Goal: Task Accomplishment & Management: Manage account settings

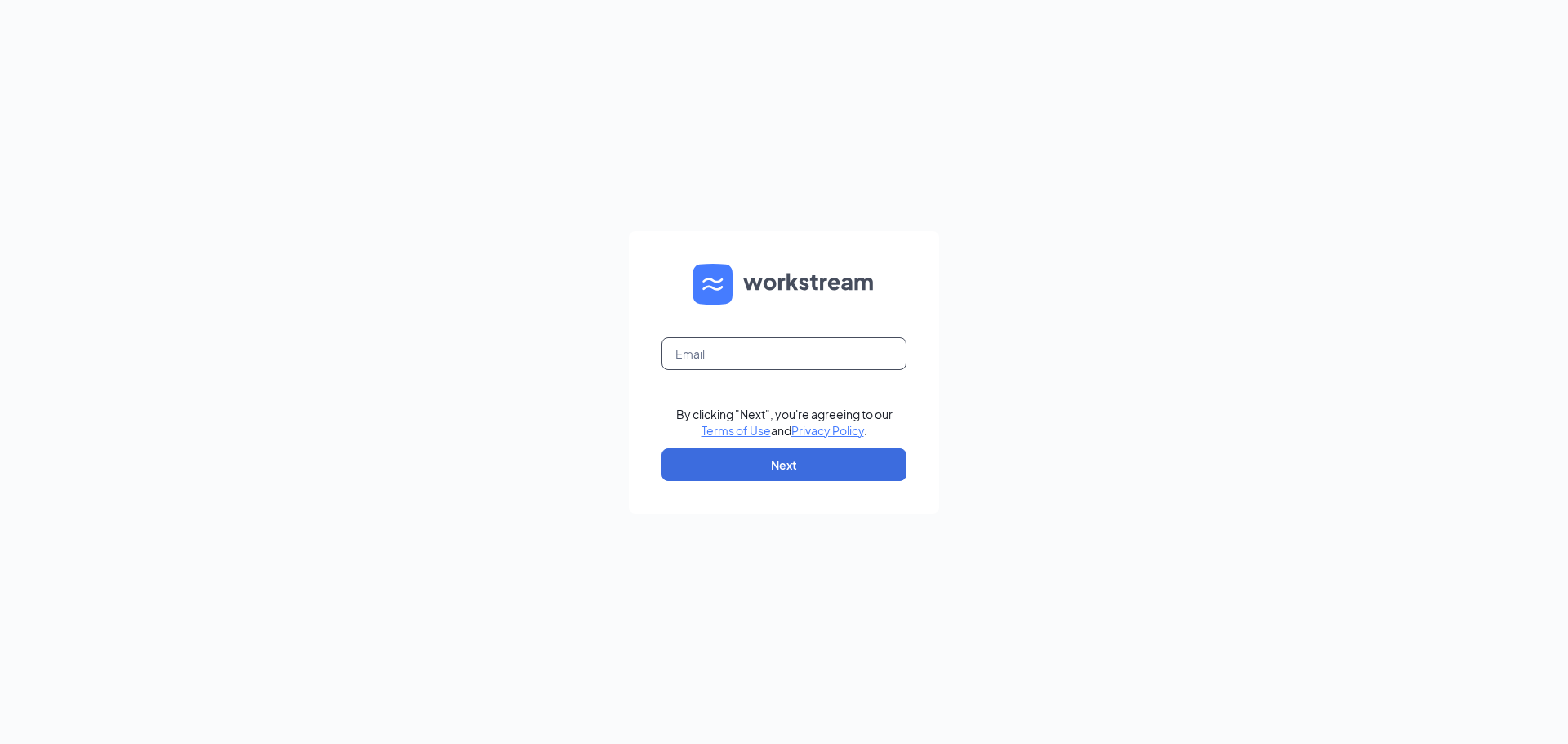
click at [865, 353] on input "text" at bounding box center [784, 353] width 245 height 33
type input "[EMAIL_ADDRESS][DOMAIN_NAME]"
click at [715, 457] on button "Next" at bounding box center [784, 464] width 245 height 33
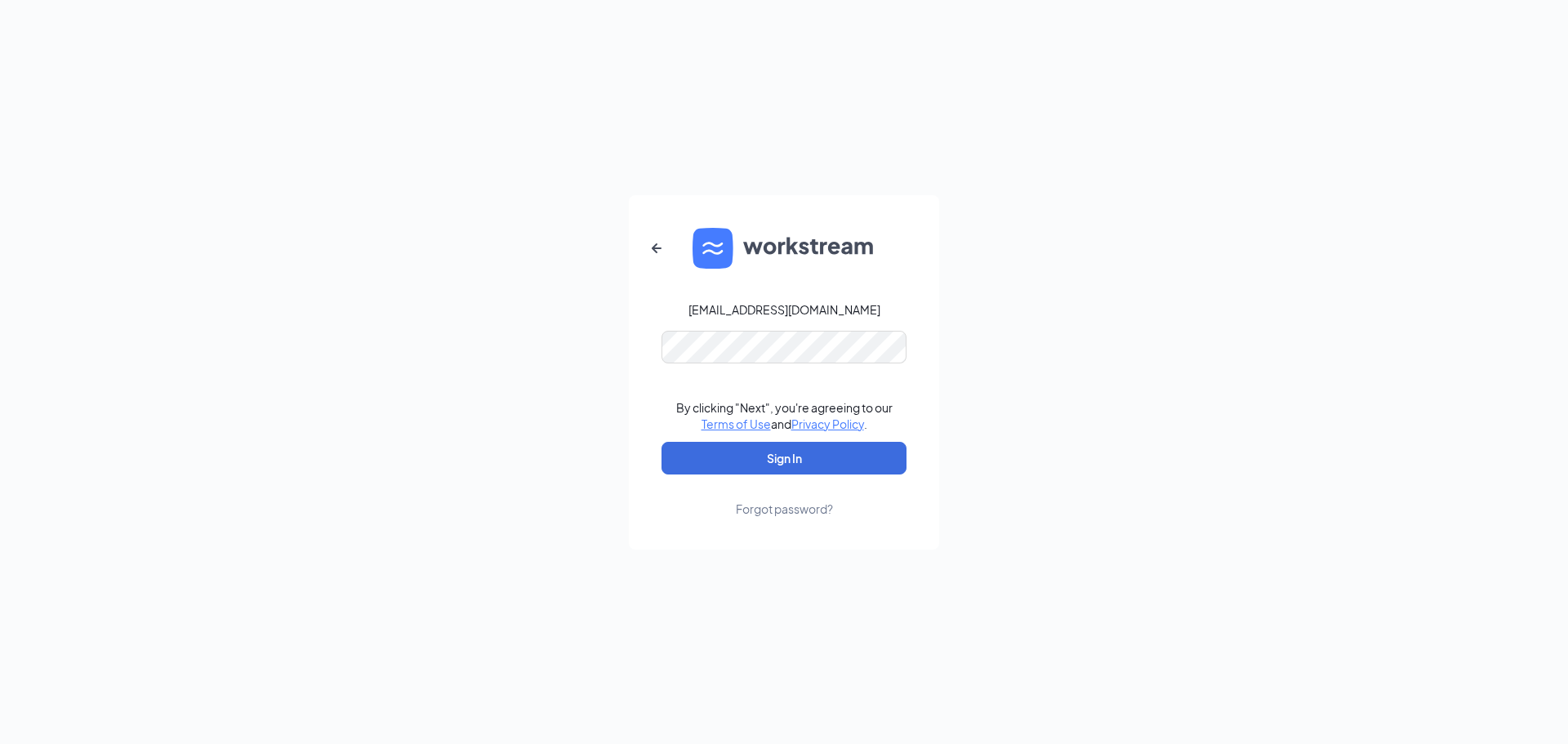
click at [784, 371] on form "[EMAIL_ADDRESS][DOMAIN_NAME] By clicking "Next", you're agreeing to our Terms o…" at bounding box center [784, 372] width 310 height 355
click at [661, 441] on button "Sign In" at bounding box center [784, 457] width 245 height 33
click at [775, 471] on button "Sign In" at bounding box center [784, 457] width 245 height 33
click at [842, 457] on button "Sign In" at bounding box center [784, 457] width 245 height 33
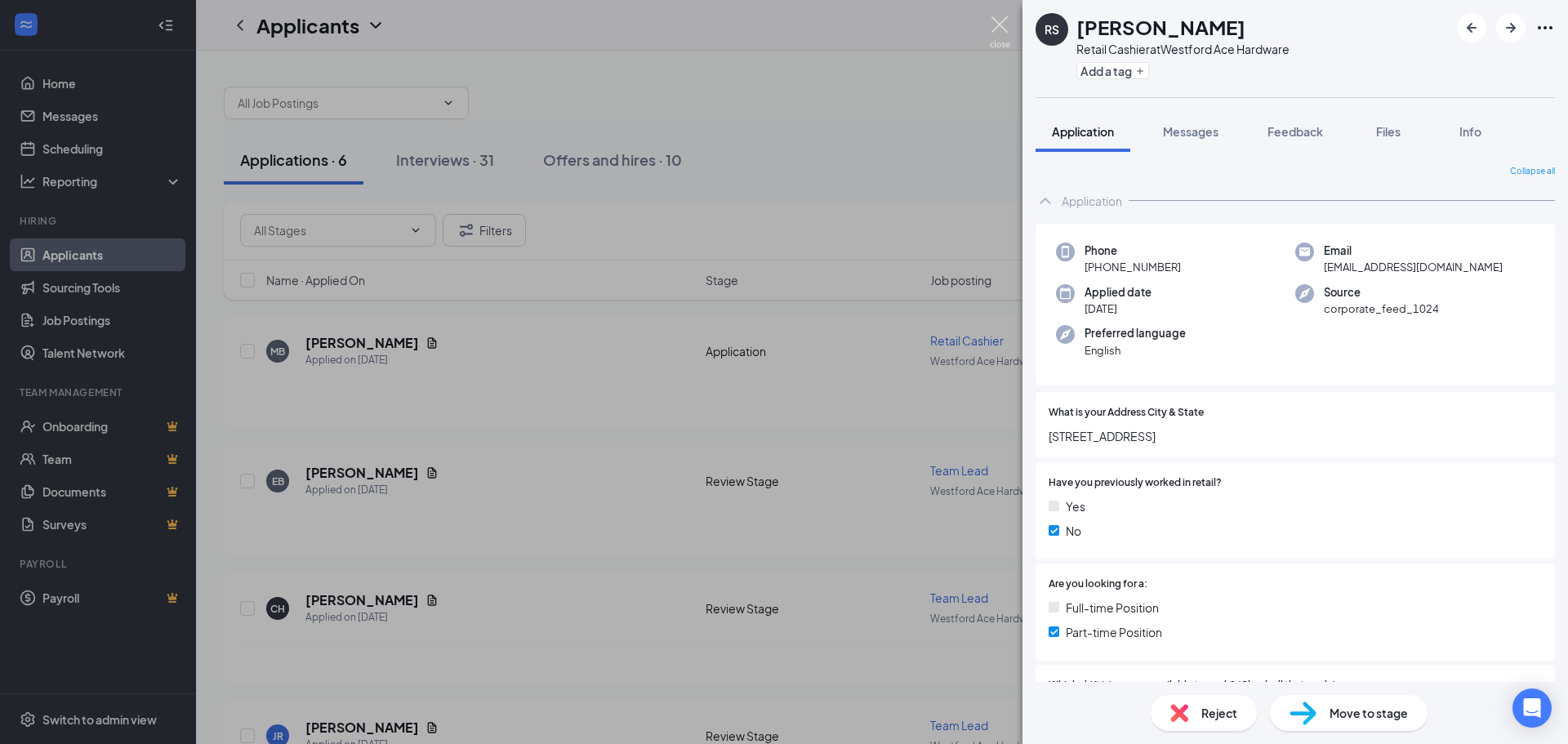
click at [1005, 26] on img at bounding box center [999, 33] width 21 height 32
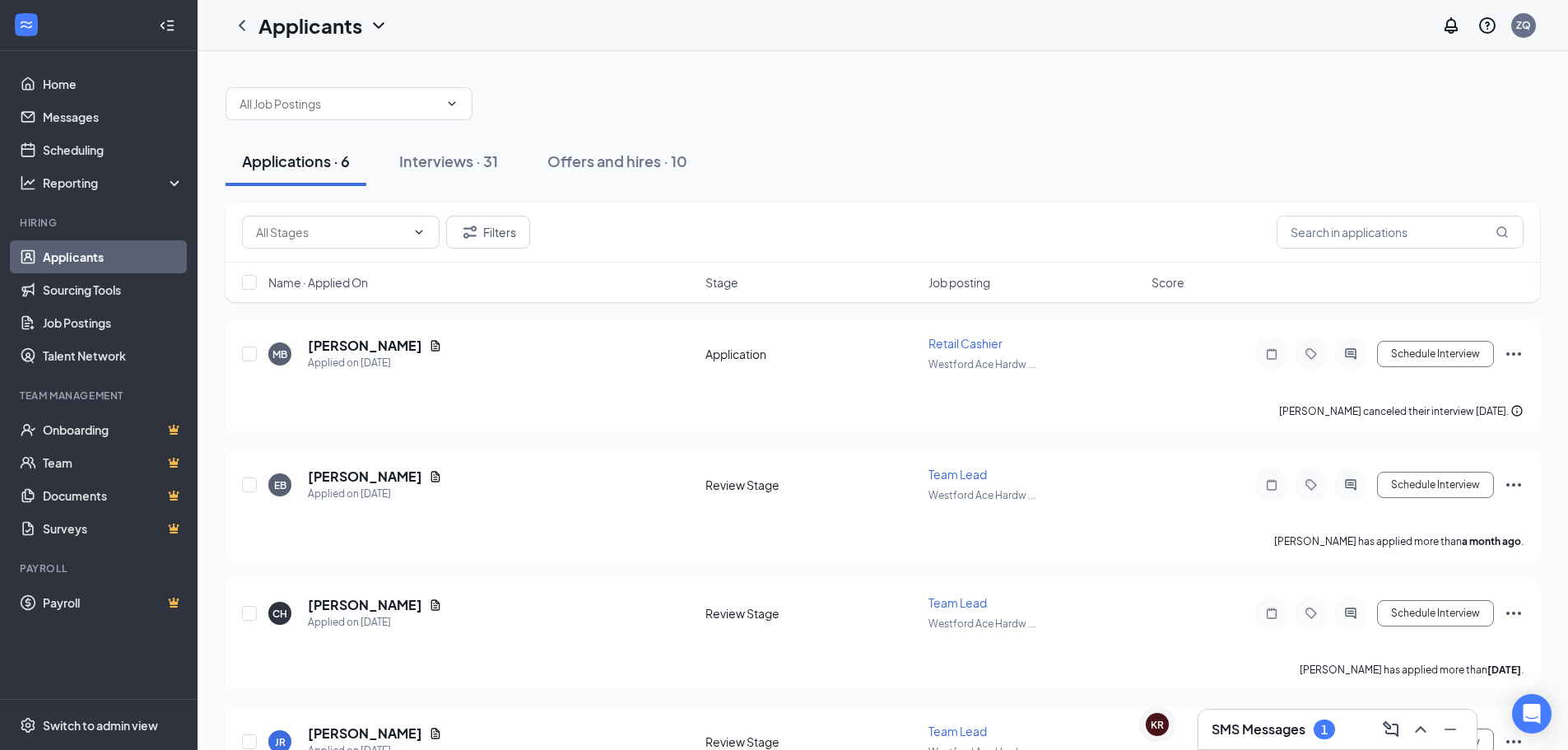
click at [1222, 730] on h3 "SMS Messages" at bounding box center [1258, 729] width 93 height 18
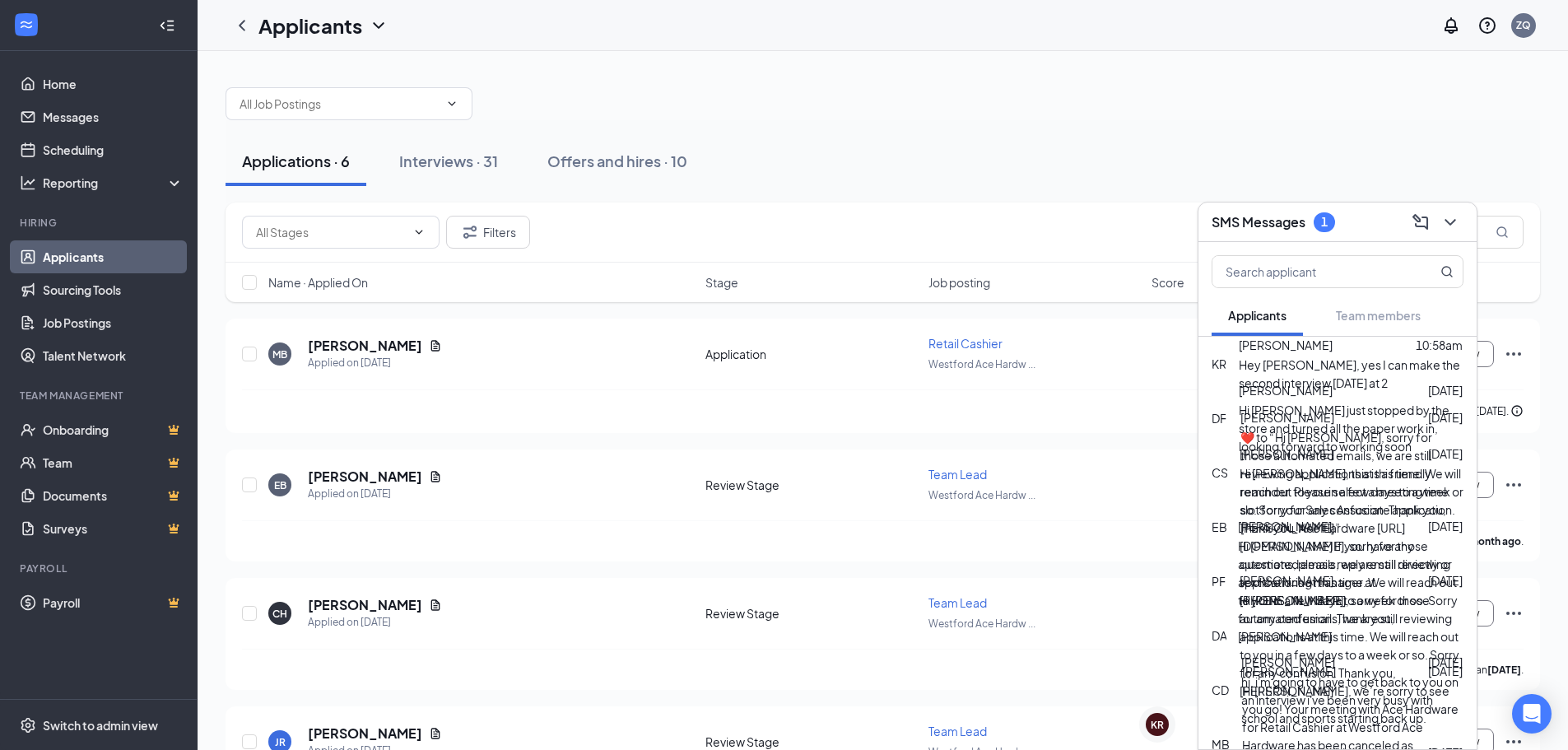
click at [1322, 373] on div "Hey Jonathan, yes I can make the second interview today at 2" at bounding box center [1351, 374] width 224 height 36
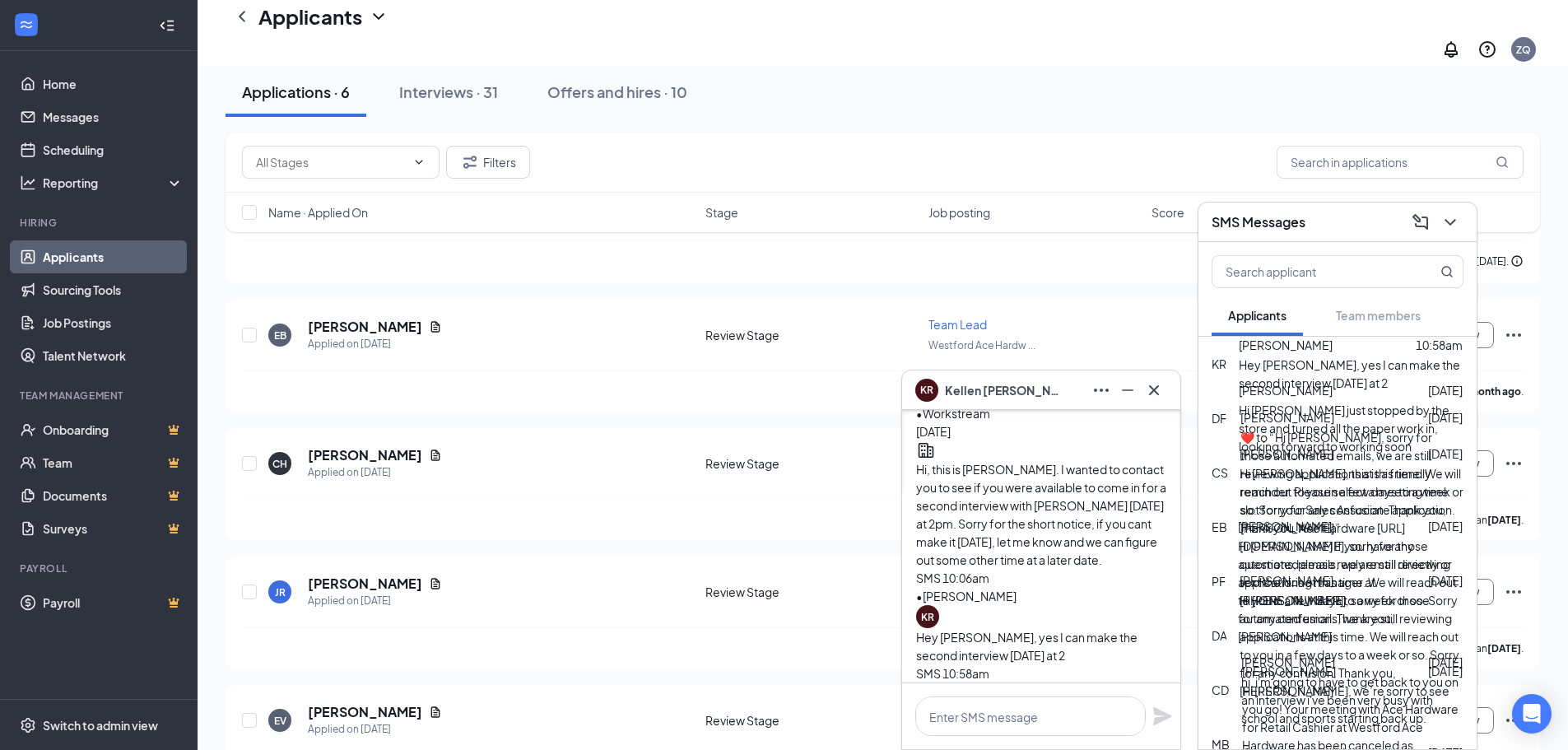
click at [1334, 426] on span "Cassandra Cassie Sundaramurthy" at bounding box center [1287, 417] width 93 height 18
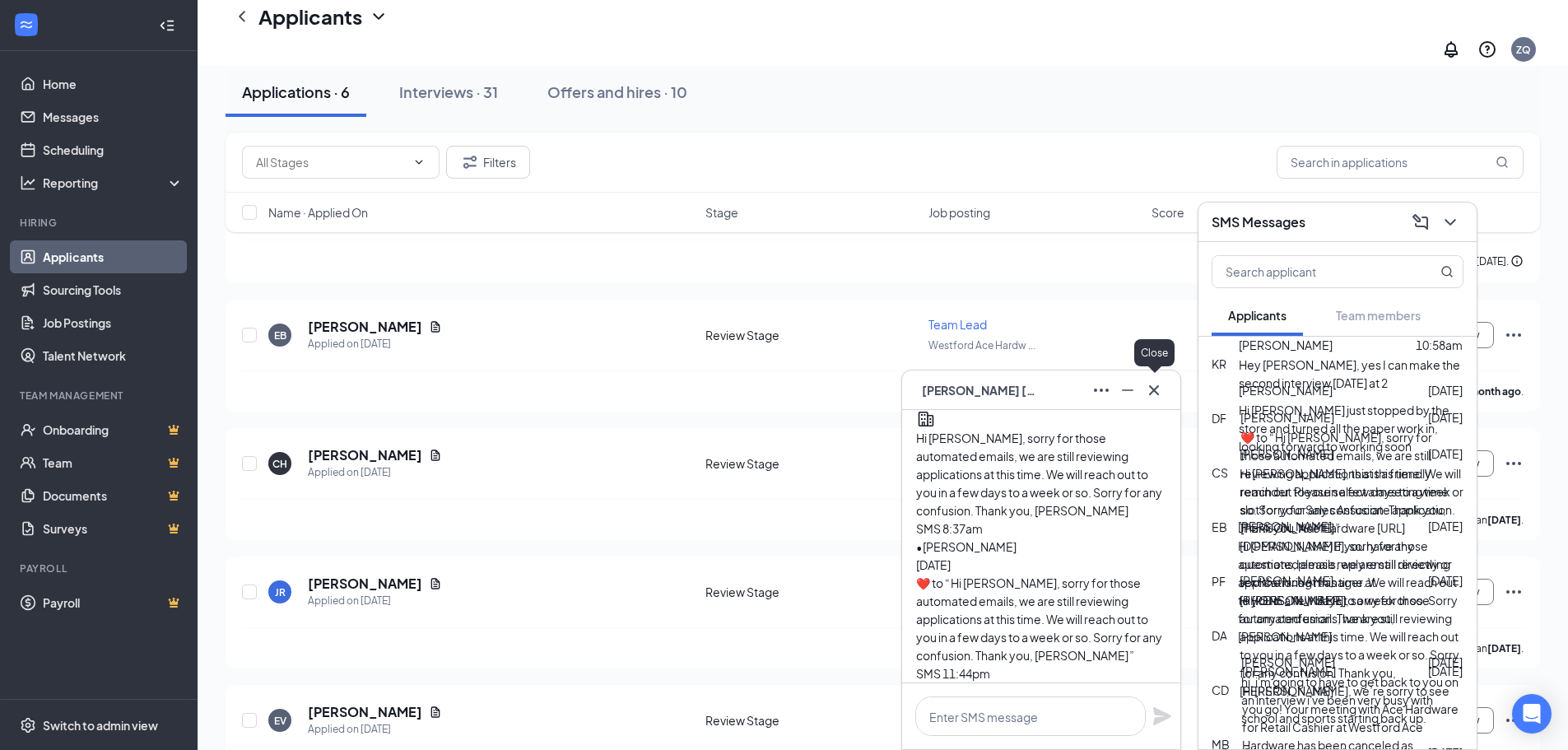
click at [1159, 394] on icon "Cross" at bounding box center [1154, 390] width 20 height 20
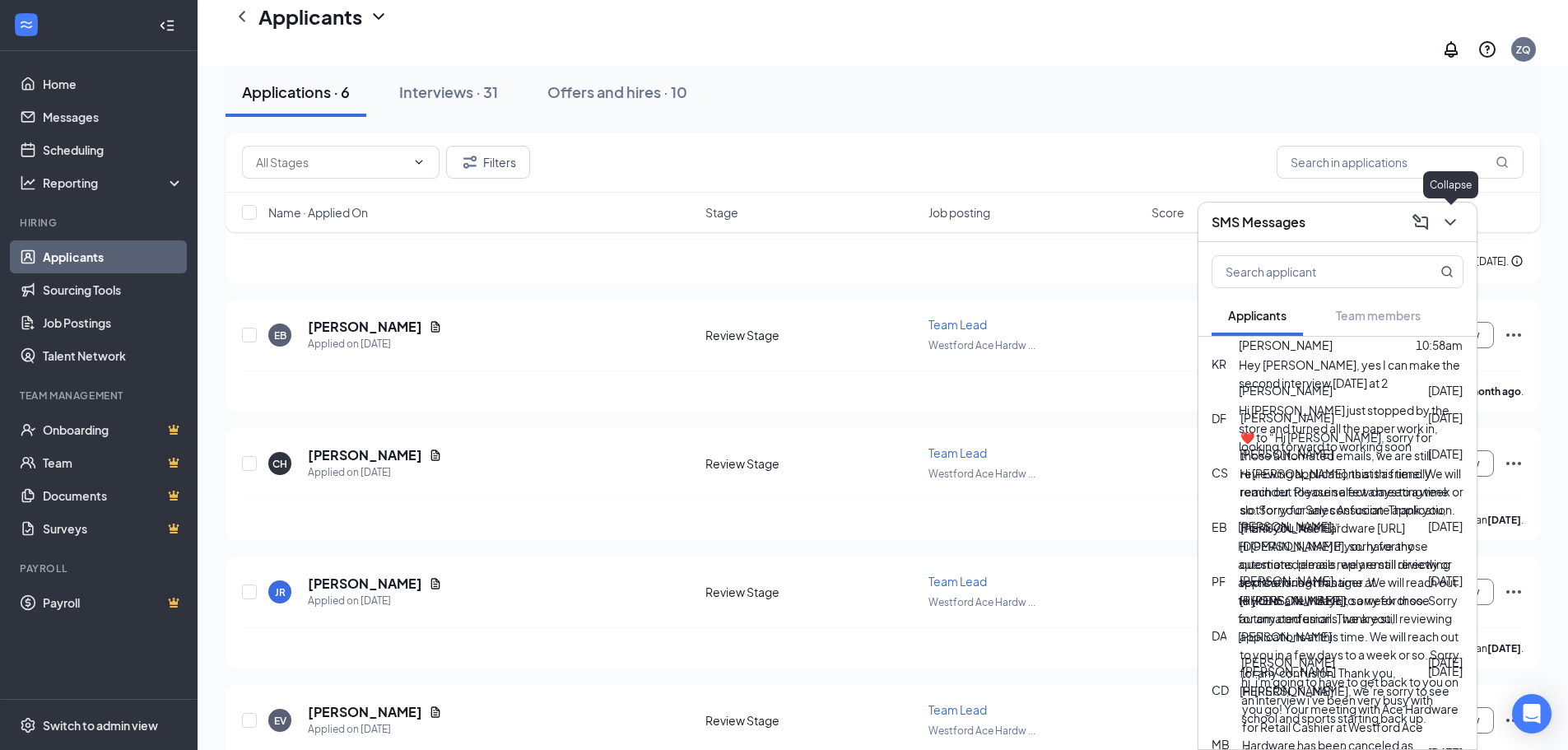
click at [1457, 223] on icon "ChevronDown" at bounding box center [1450, 223] width 20 height 20
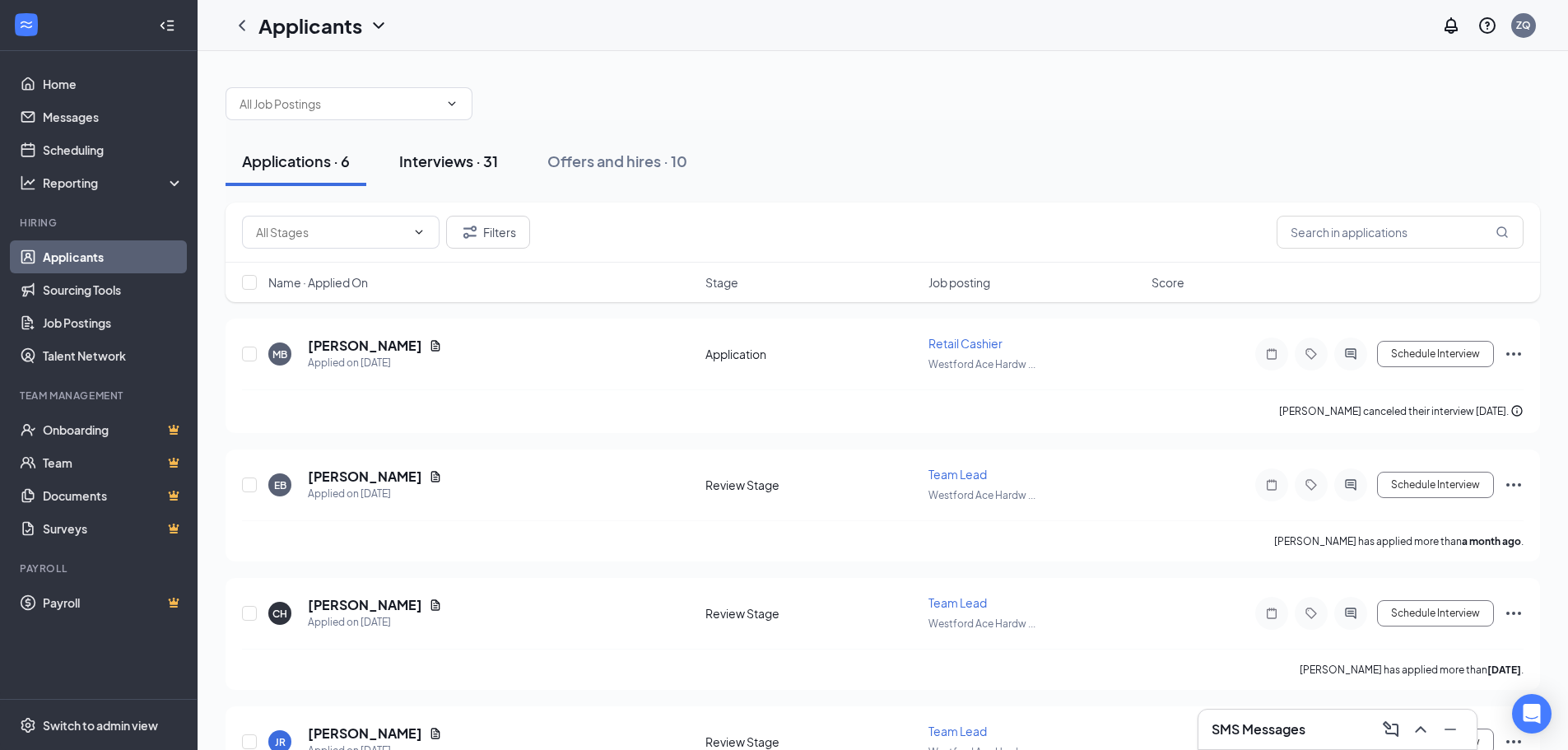
click at [464, 144] on button "Interviews · 31" at bounding box center [448, 162] width 132 height 50
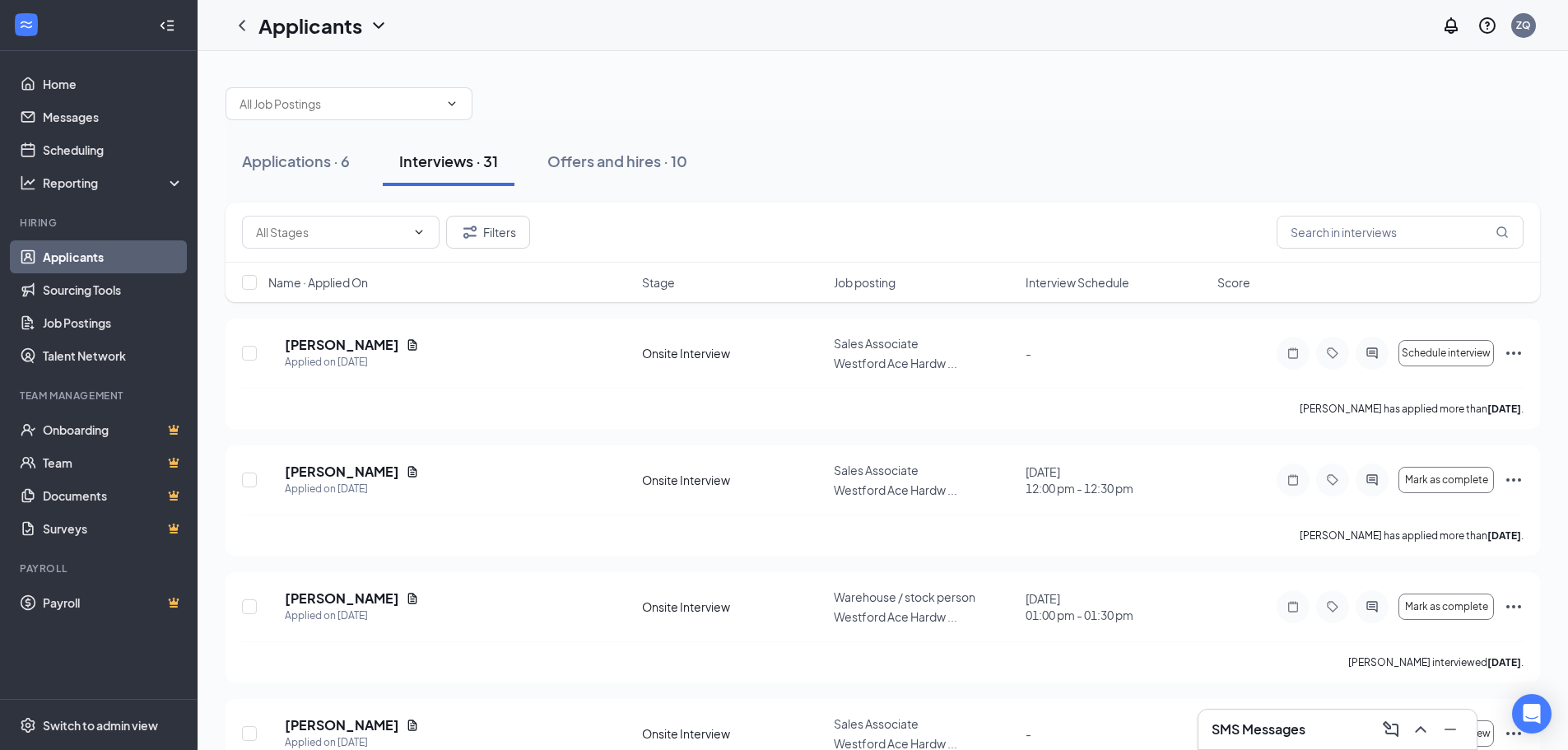
click at [1098, 293] on div "Name · Applied On Stage Job posting Interview Schedule Score" at bounding box center [882, 282] width 1314 height 40
click at [1102, 285] on span "Interview Schedule" at bounding box center [1077, 282] width 103 height 17
click at [356, 472] on h5 "Kellen Regan" at bounding box center [342, 472] width 114 height 18
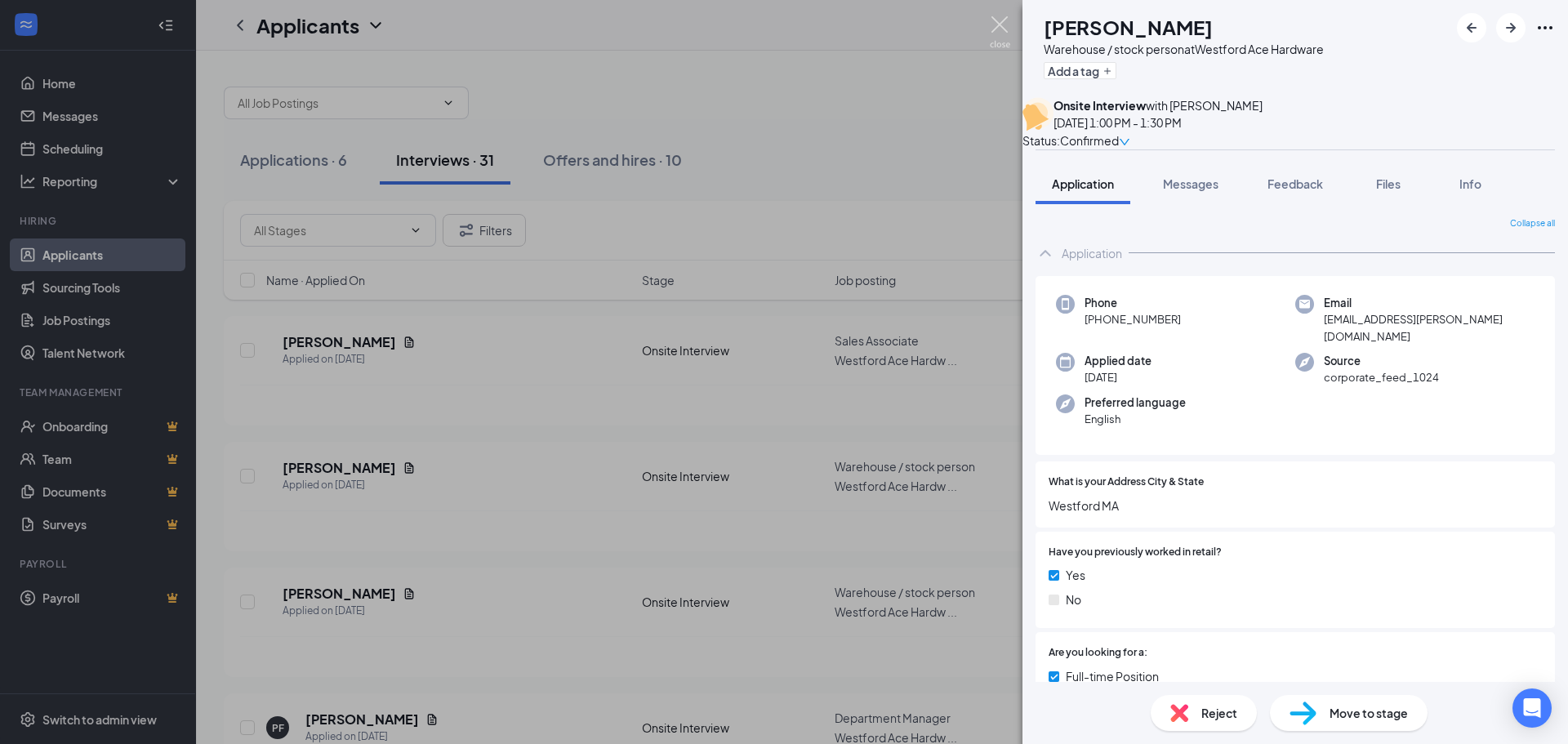
click at [1005, 25] on img at bounding box center [999, 33] width 21 height 32
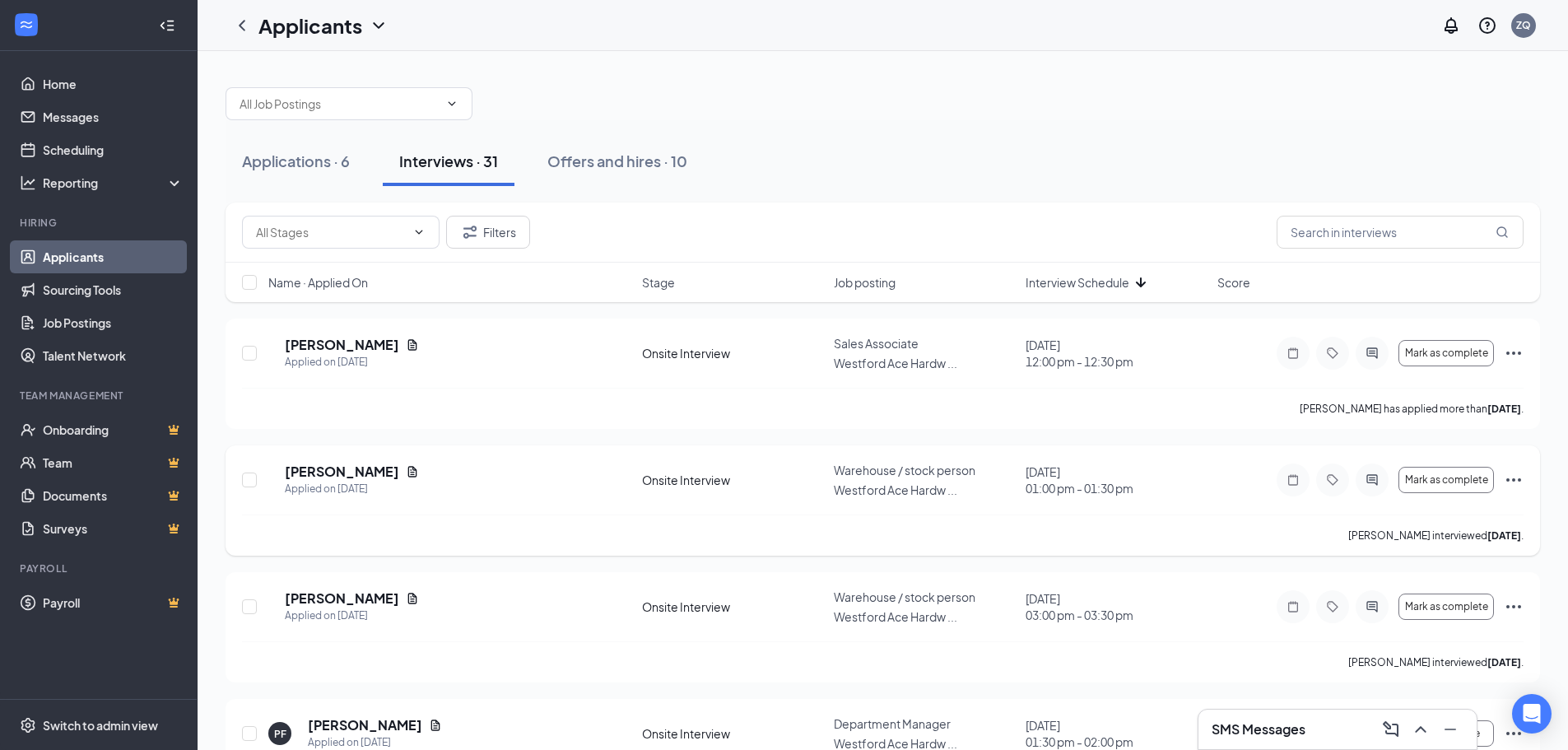
click at [1516, 482] on icon "Ellipses" at bounding box center [1513, 480] width 20 height 20
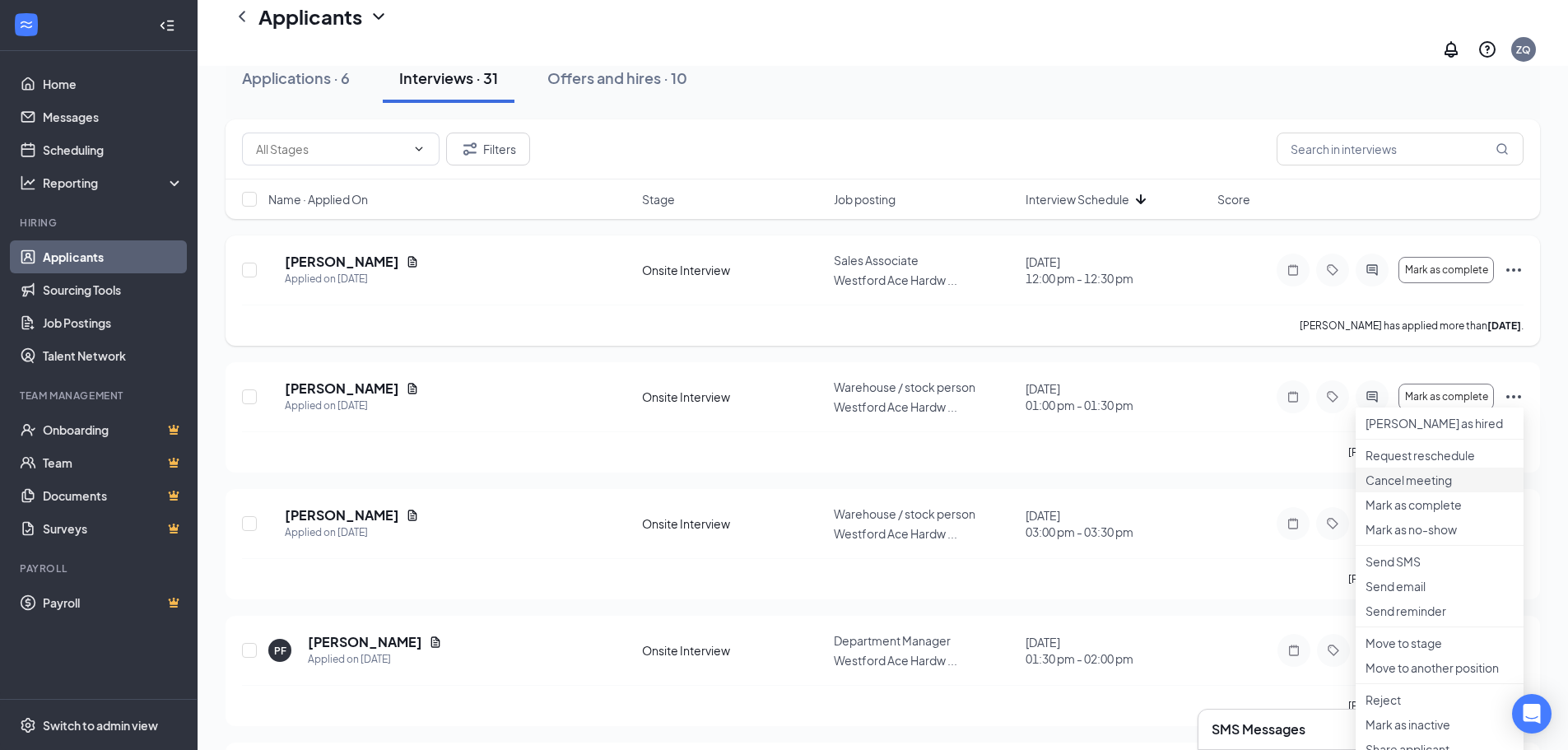
scroll to position [494, 0]
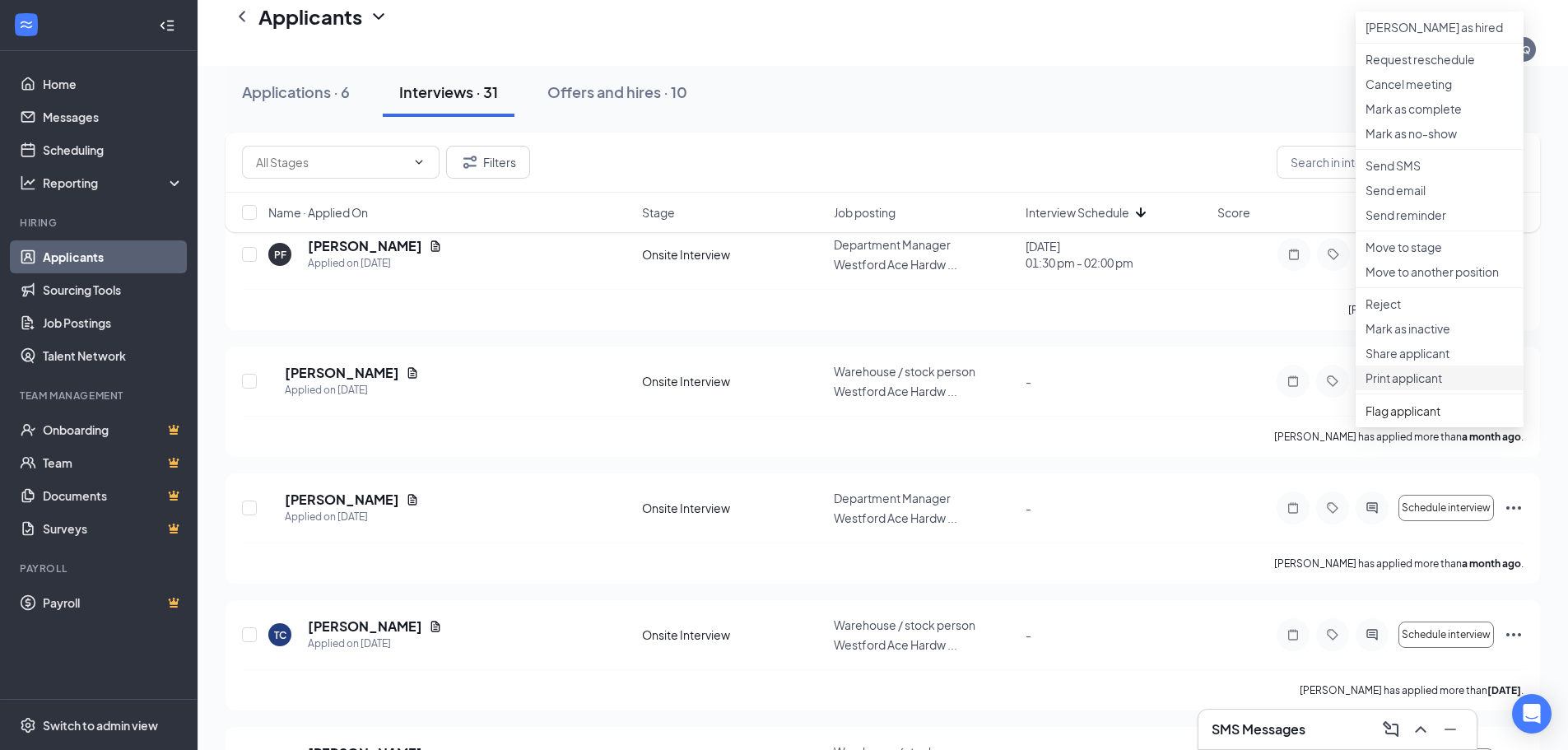
click at [1431, 386] on p "Print applicant" at bounding box center [1439, 377] width 148 height 17
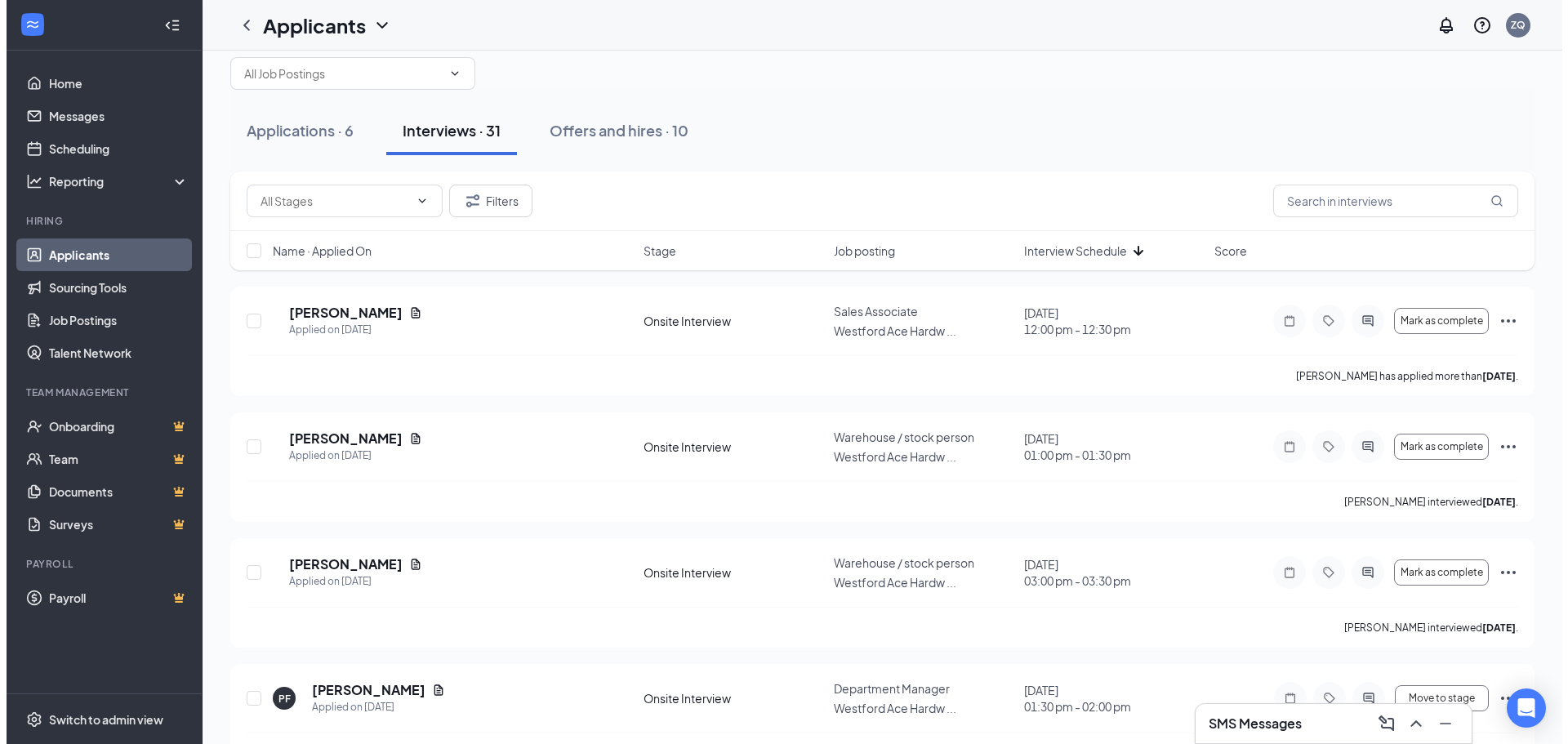
scroll to position [0, 0]
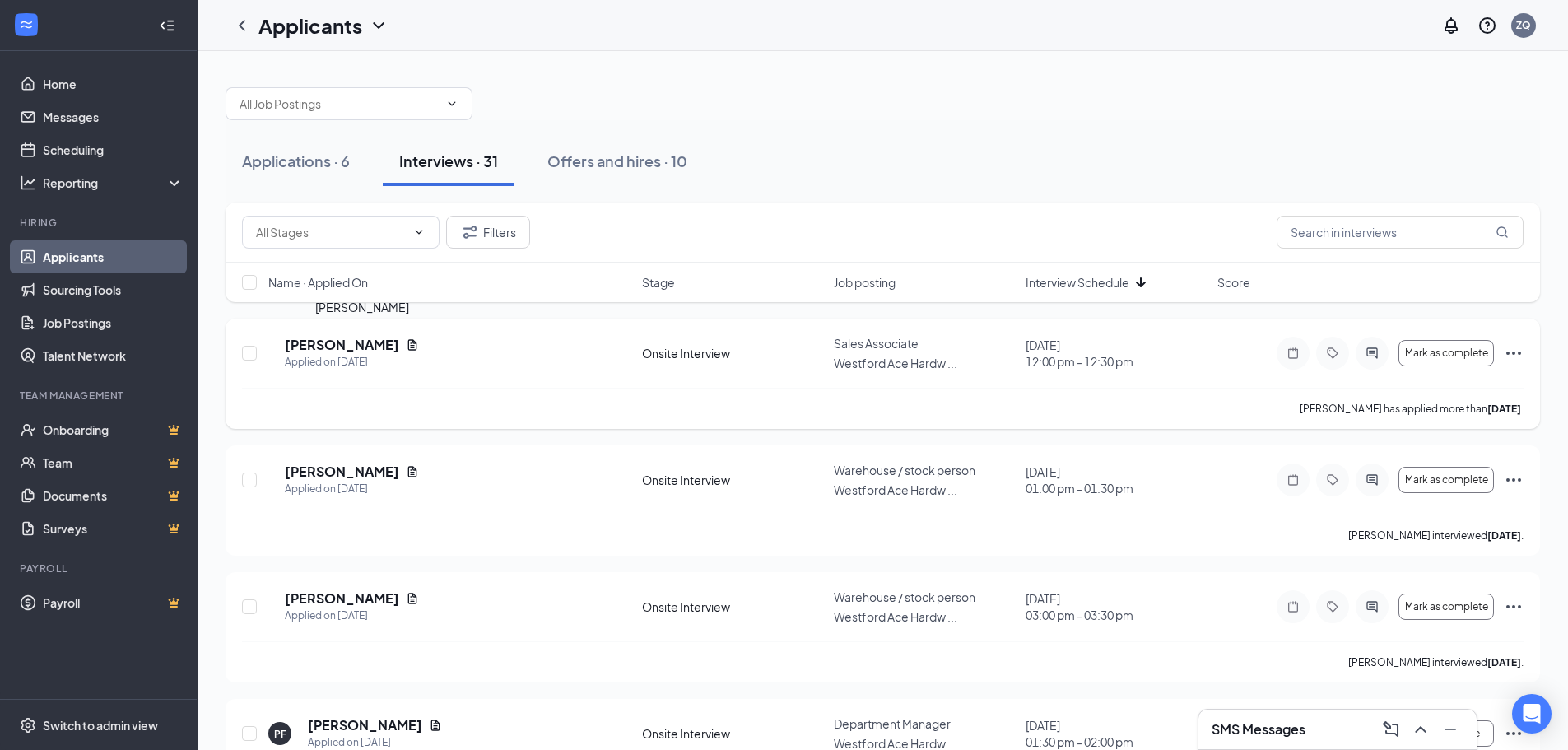
click at [344, 343] on h5 "Michael Murphy" at bounding box center [342, 345] width 114 height 18
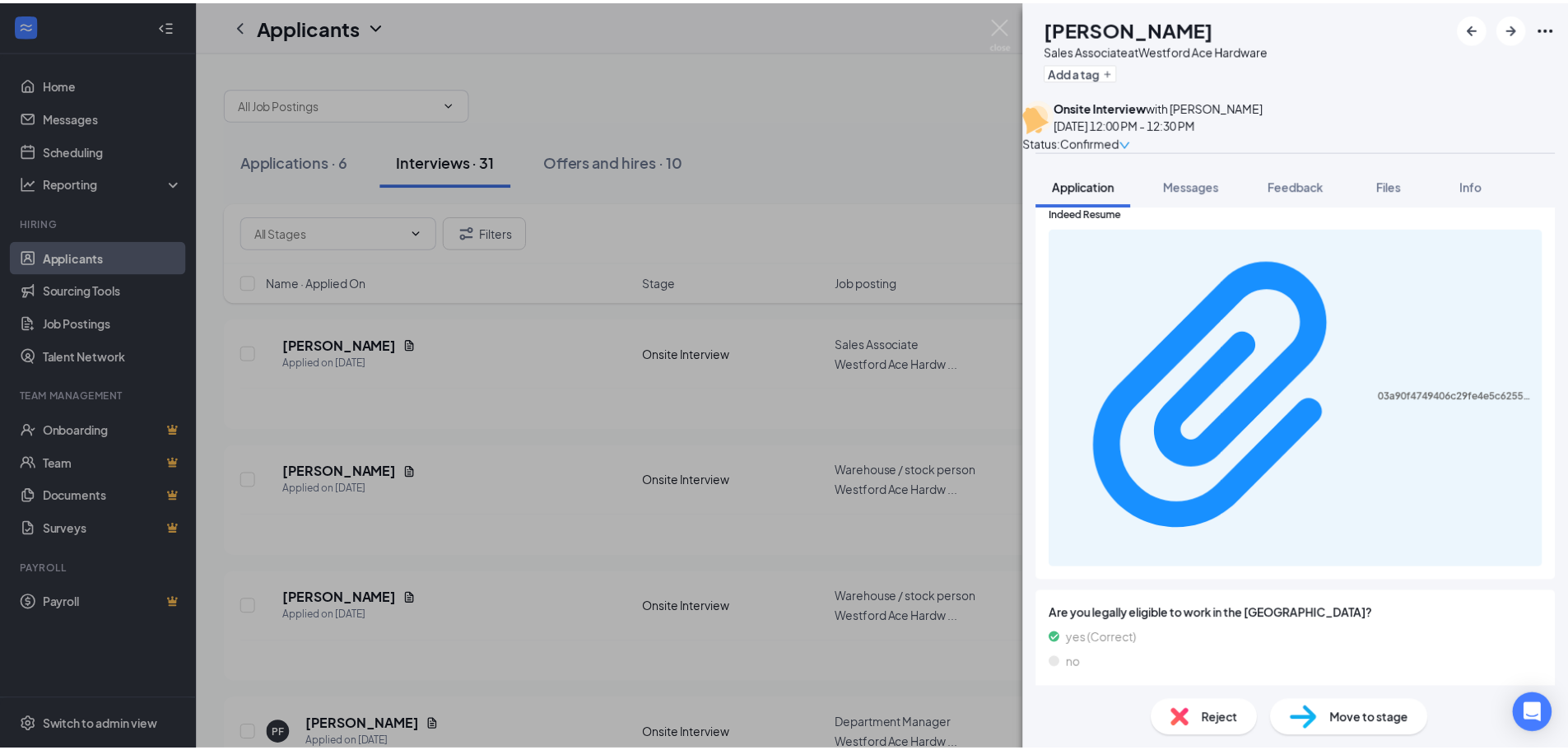
scroll to position [1070, 0]
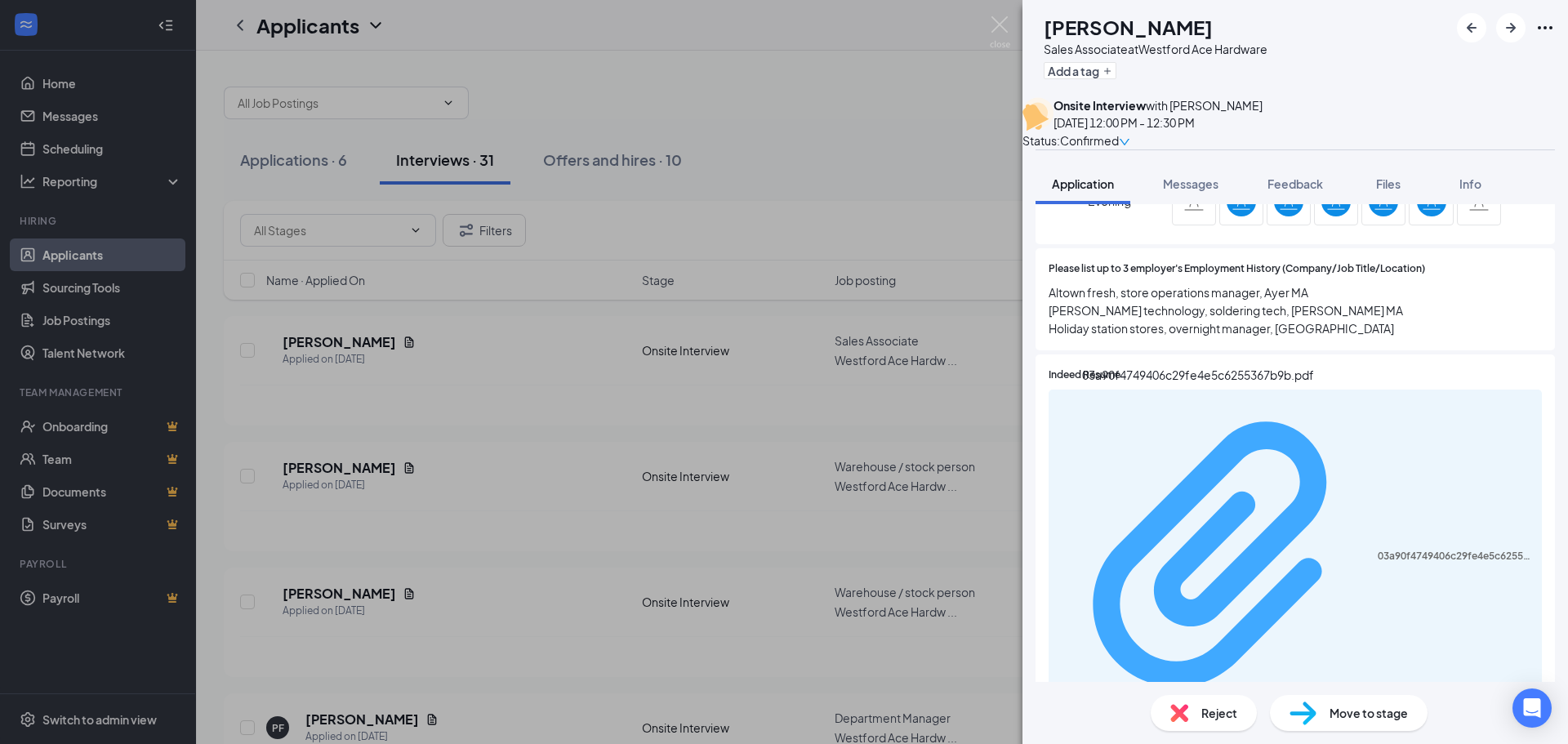
click at [1378, 550] on div "03a90f4749406c29fe4e5c6255367b9b.pdf" at bounding box center [1455, 556] width 155 height 13
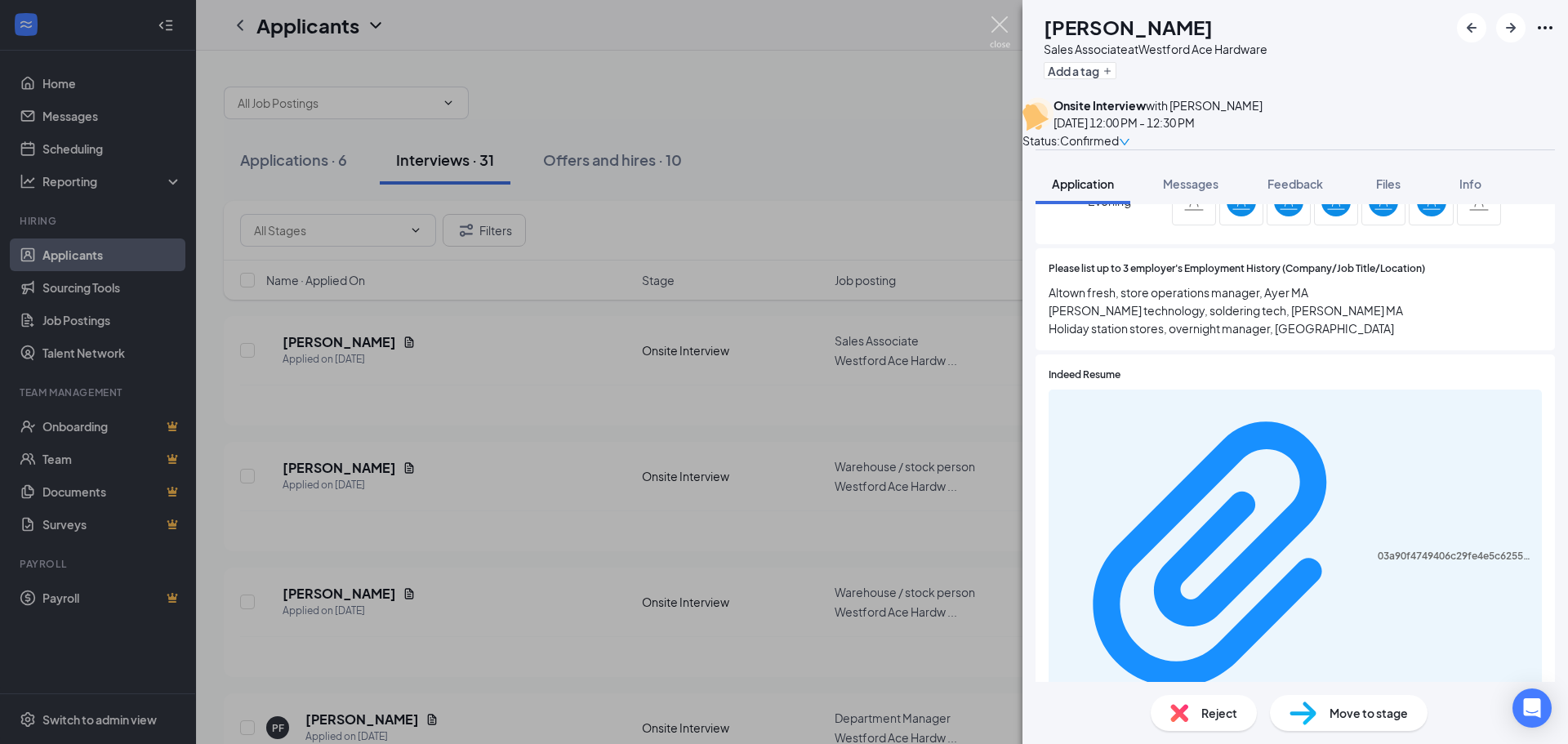
click at [997, 26] on img at bounding box center [999, 33] width 21 height 32
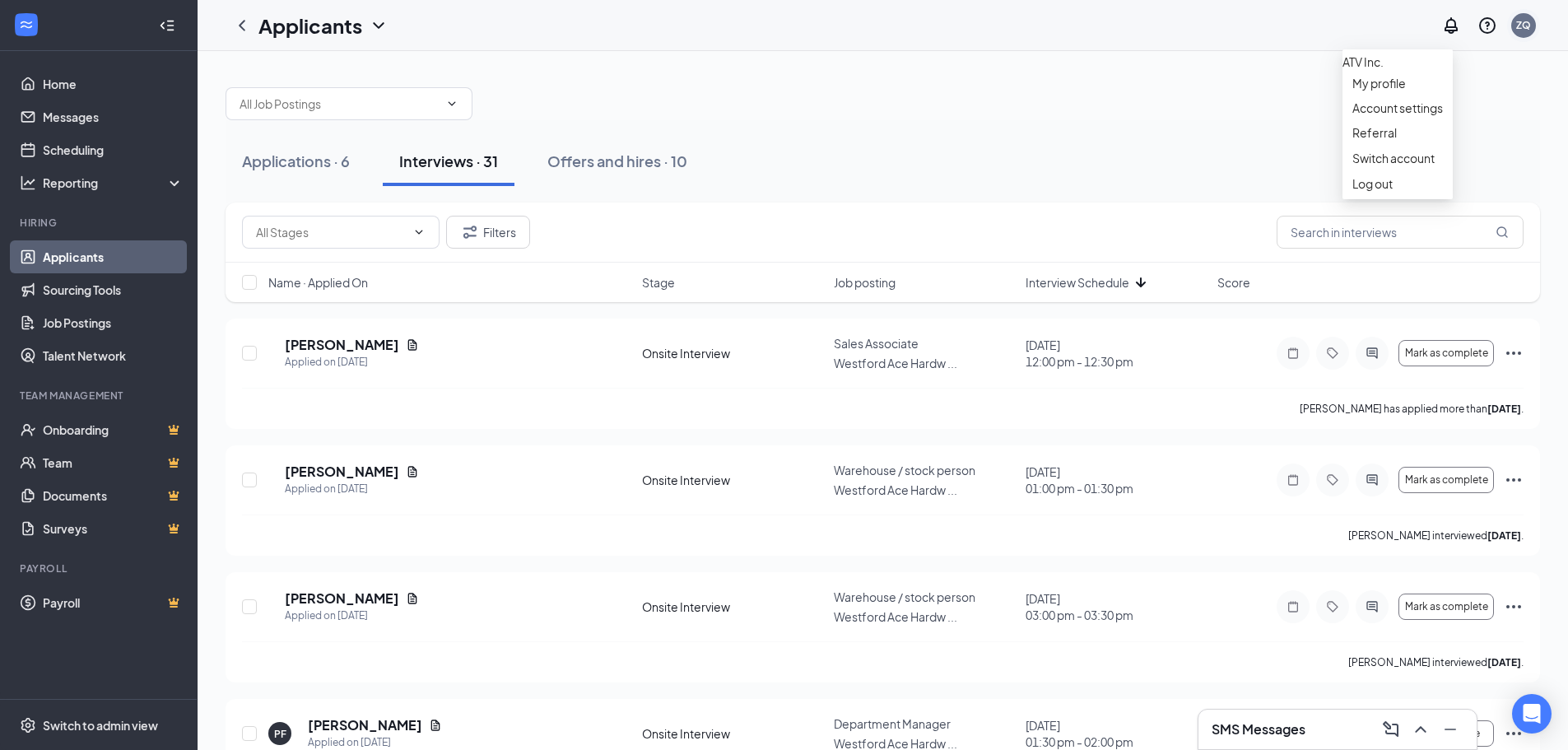
click at [1520, 29] on div "ZQ" at bounding box center [1523, 25] width 15 height 14
click at [1391, 192] on div "Log out" at bounding box center [1397, 184] width 90 height 17
